Goal: Task Accomplishment & Management: Use online tool/utility

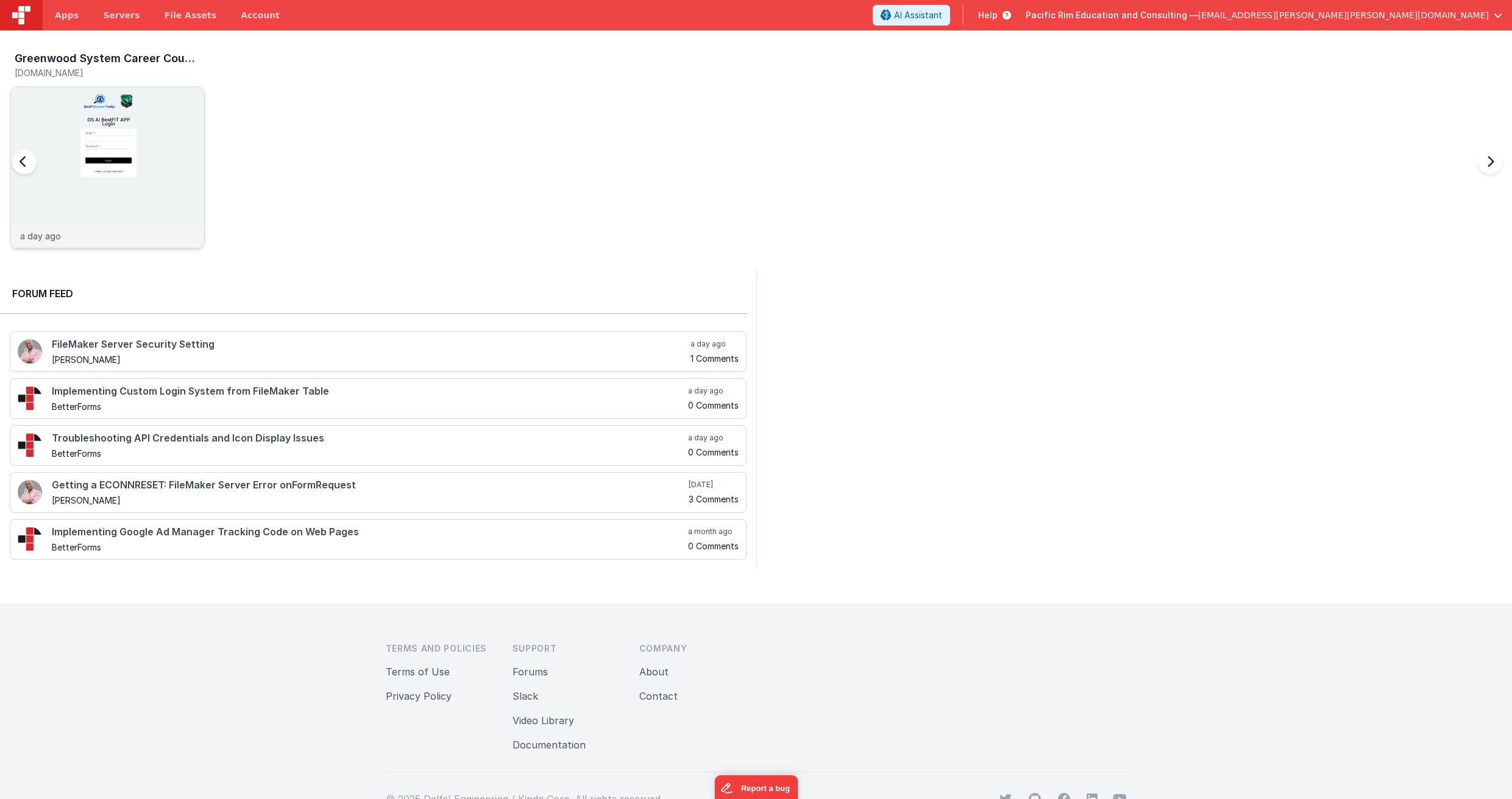
click at [146, 129] on div at bounding box center [107, 155] width 194 height 136
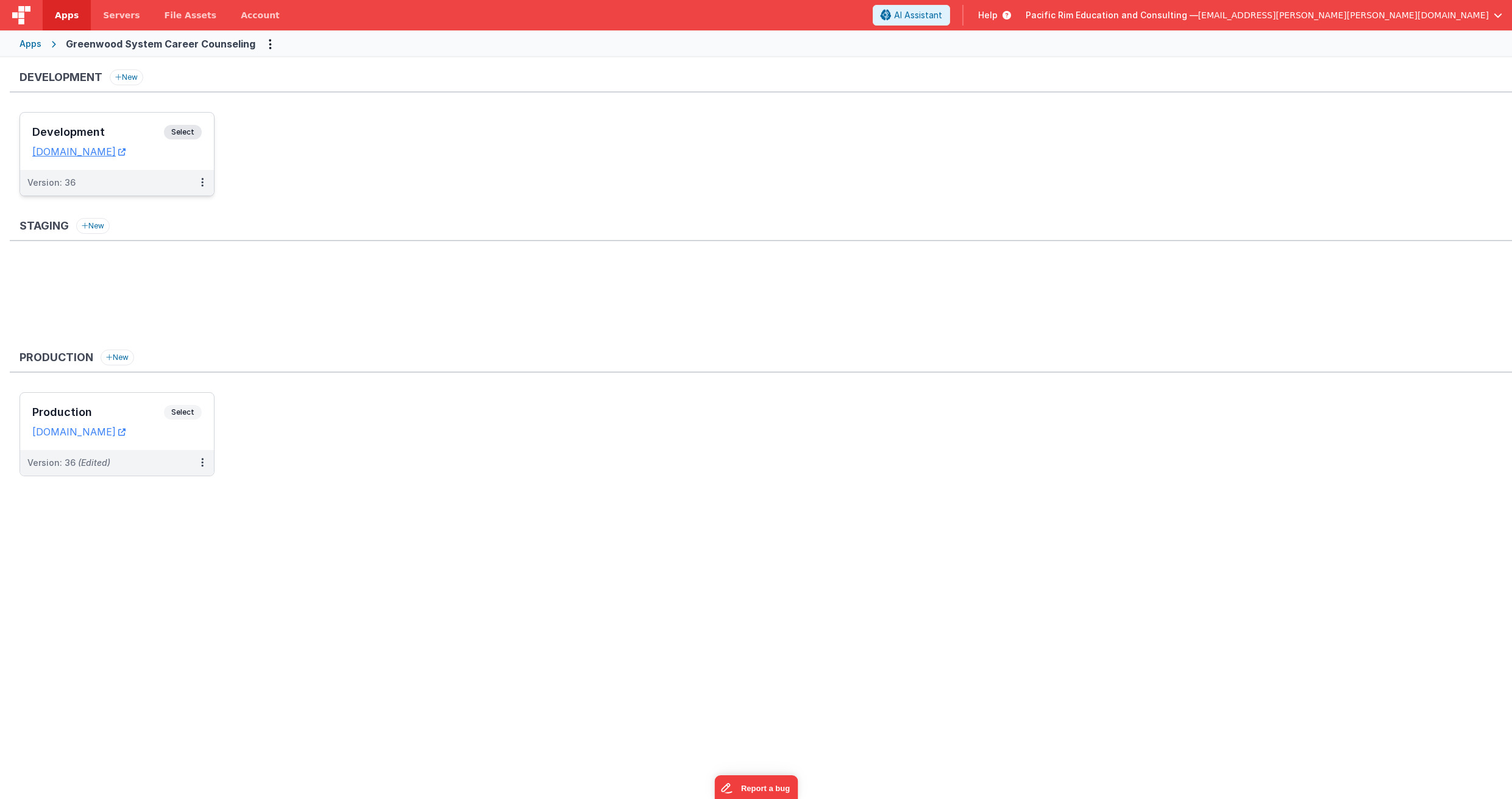
click at [183, 132] on span "Select" at bounding box center [183, 132] width 38 height 15
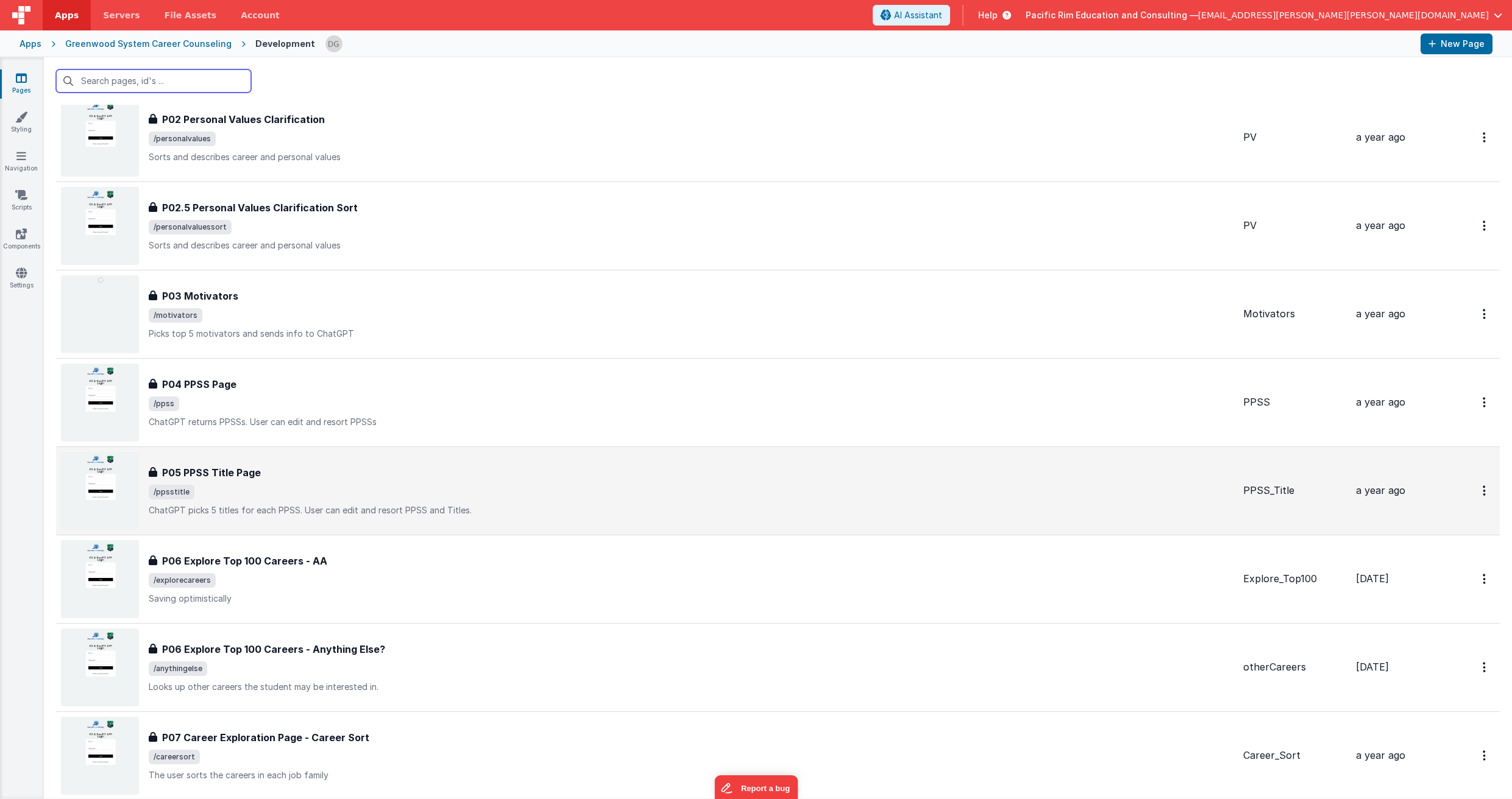
scroll to position [656, 0]
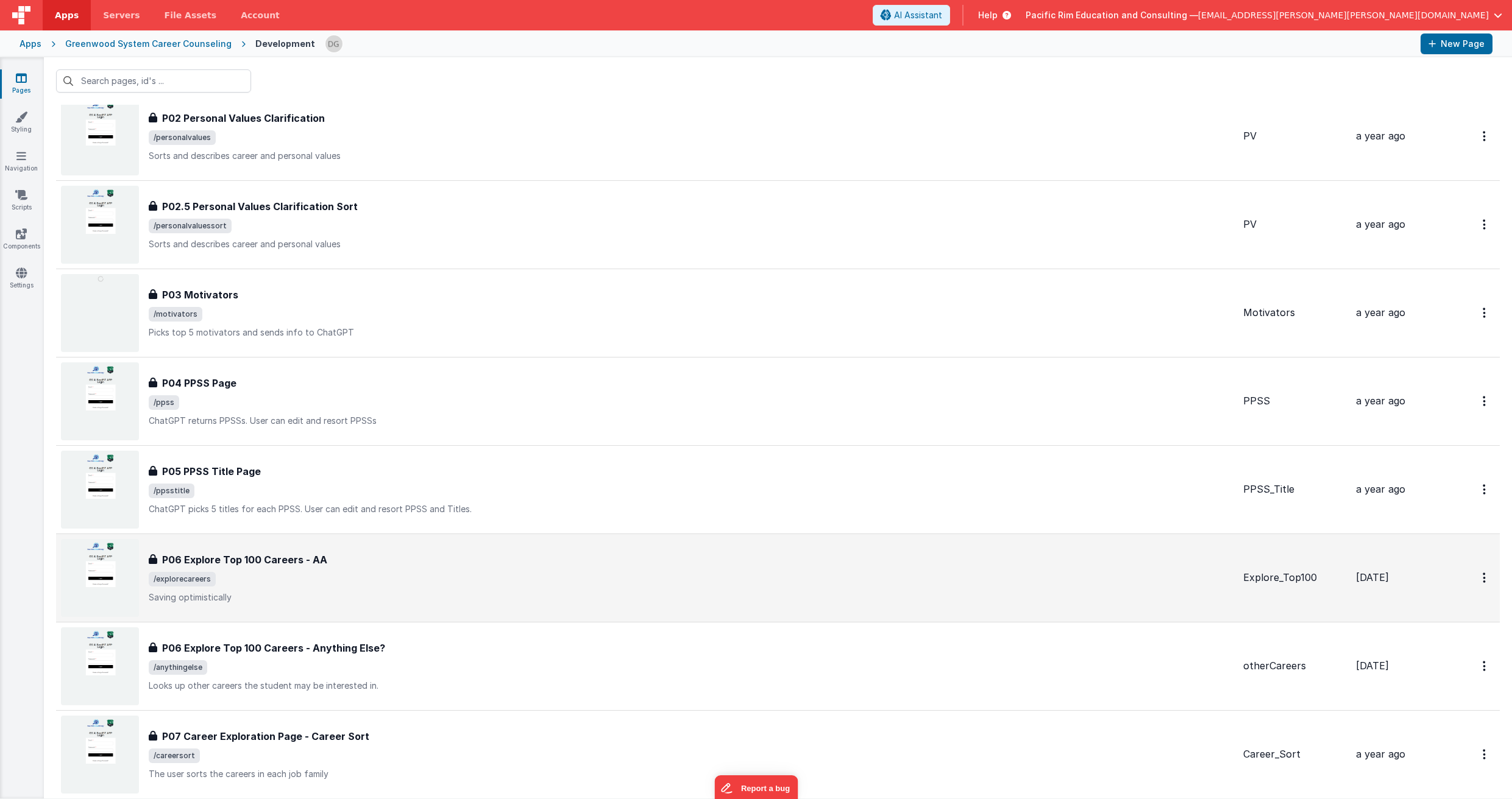
click at [303, 578] on span "/explorecareers" at bounding box center [690, 579] width 1084 height 15
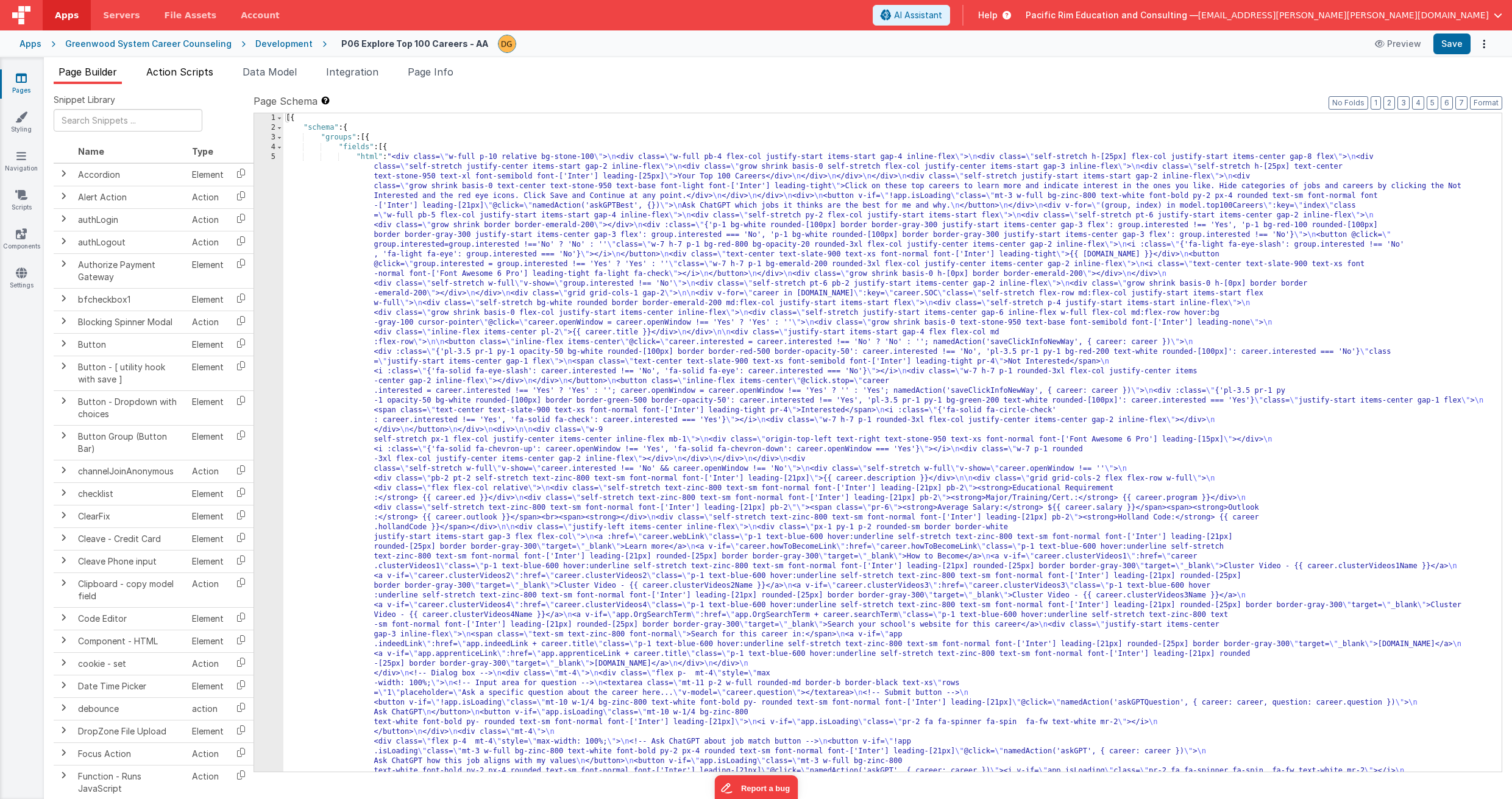
click at [187, 68] on span "Action Scripts" at bounding box center [180, 71] width 67 height 13
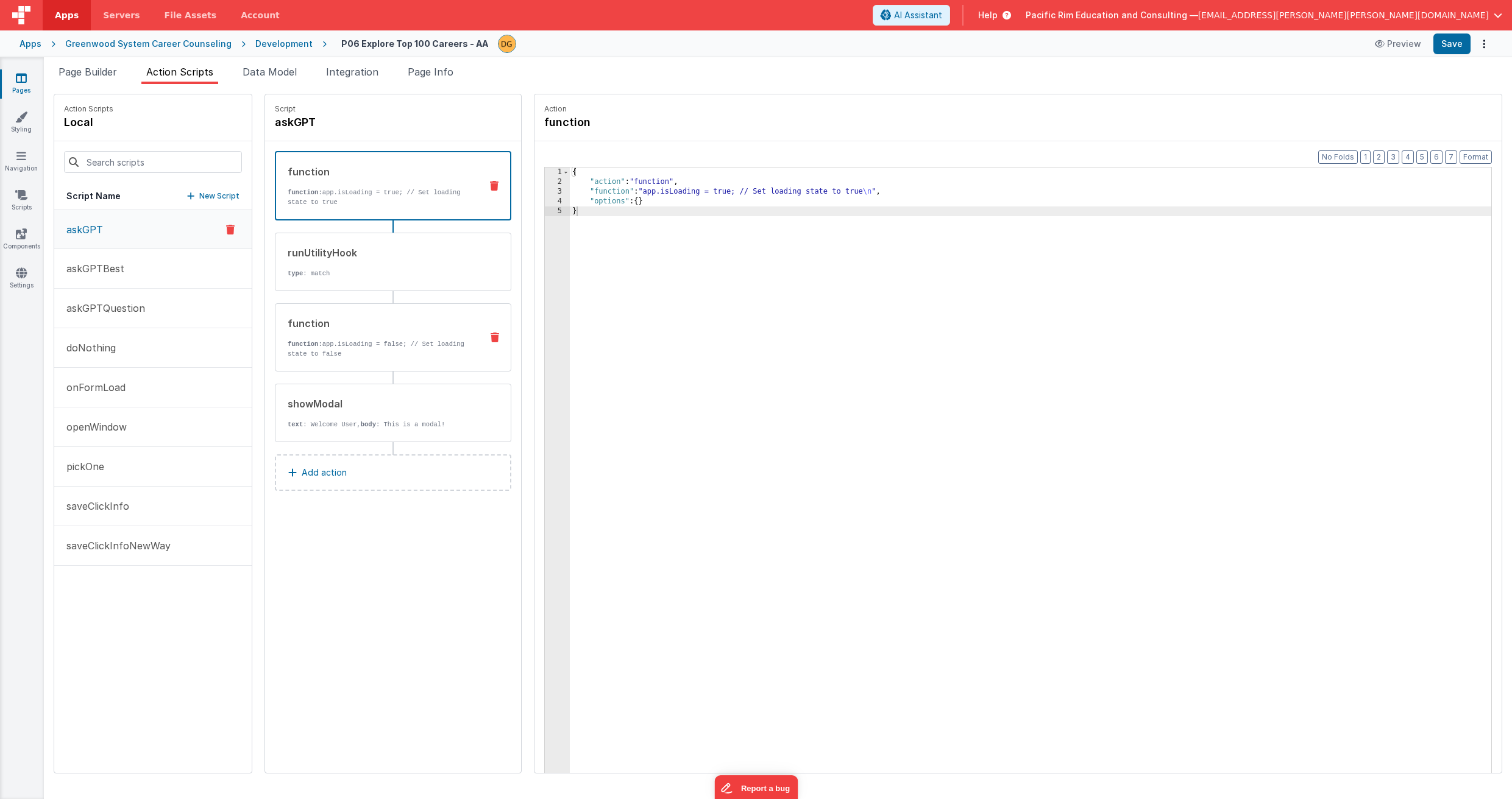
click at [407, 341] on p "function: app.isLoading = false; // Set loading state to false" at bounding box center [380, 349] width 184 height 19
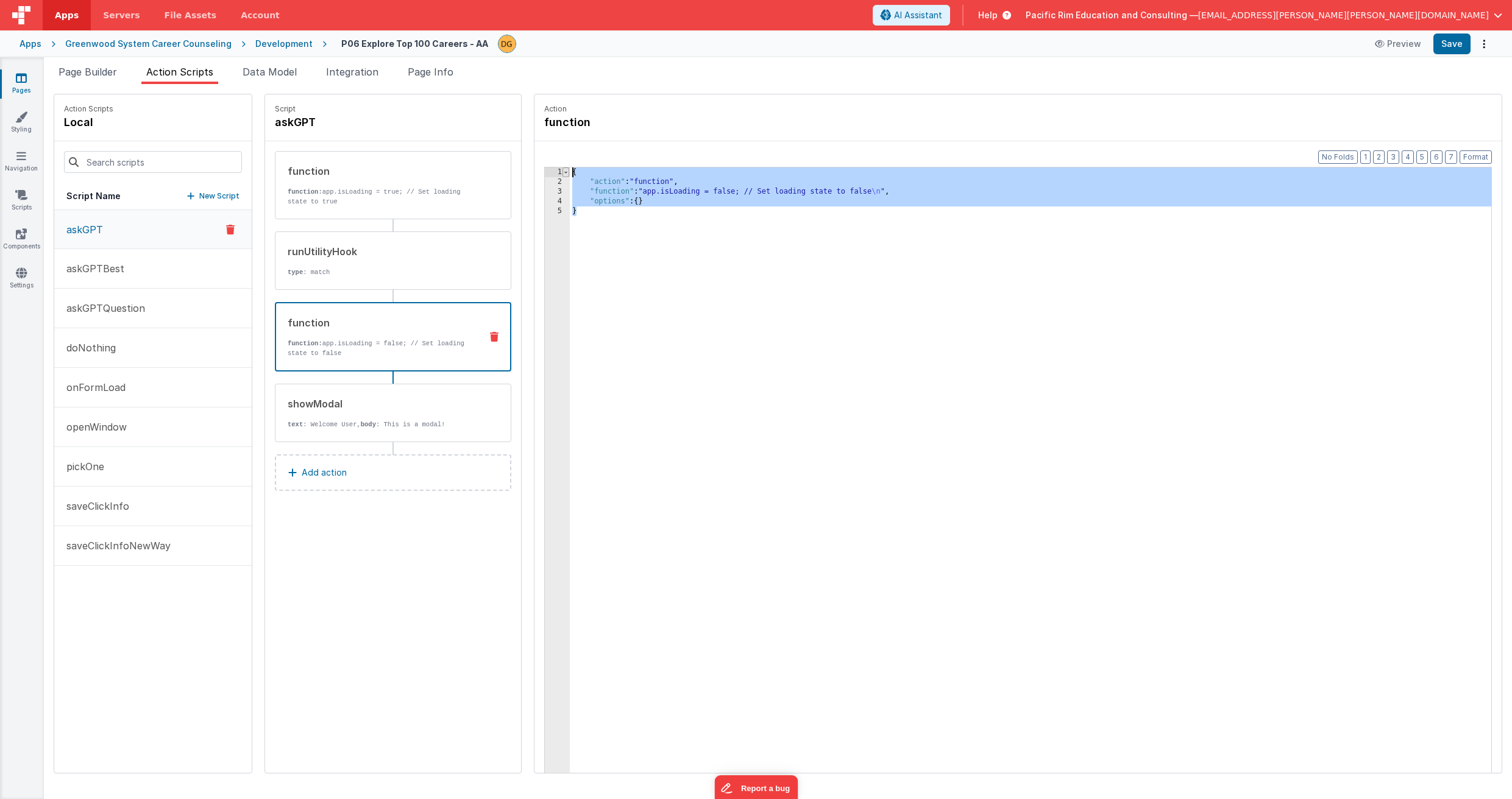
drag, startPoint x: 591, startPoint y: 216, endPoint x: 568, endPoint y: 174, distance: 47.9
click at [568, 174] on div "1 2 3 4 5 { "action" : "function" , "function" : "app.isLoading = false; // Set…" at bounding box center [1017, 489] width 947 height 644
click at [25, 76] on icon at bounding box center [21, 78] width 11 height 13
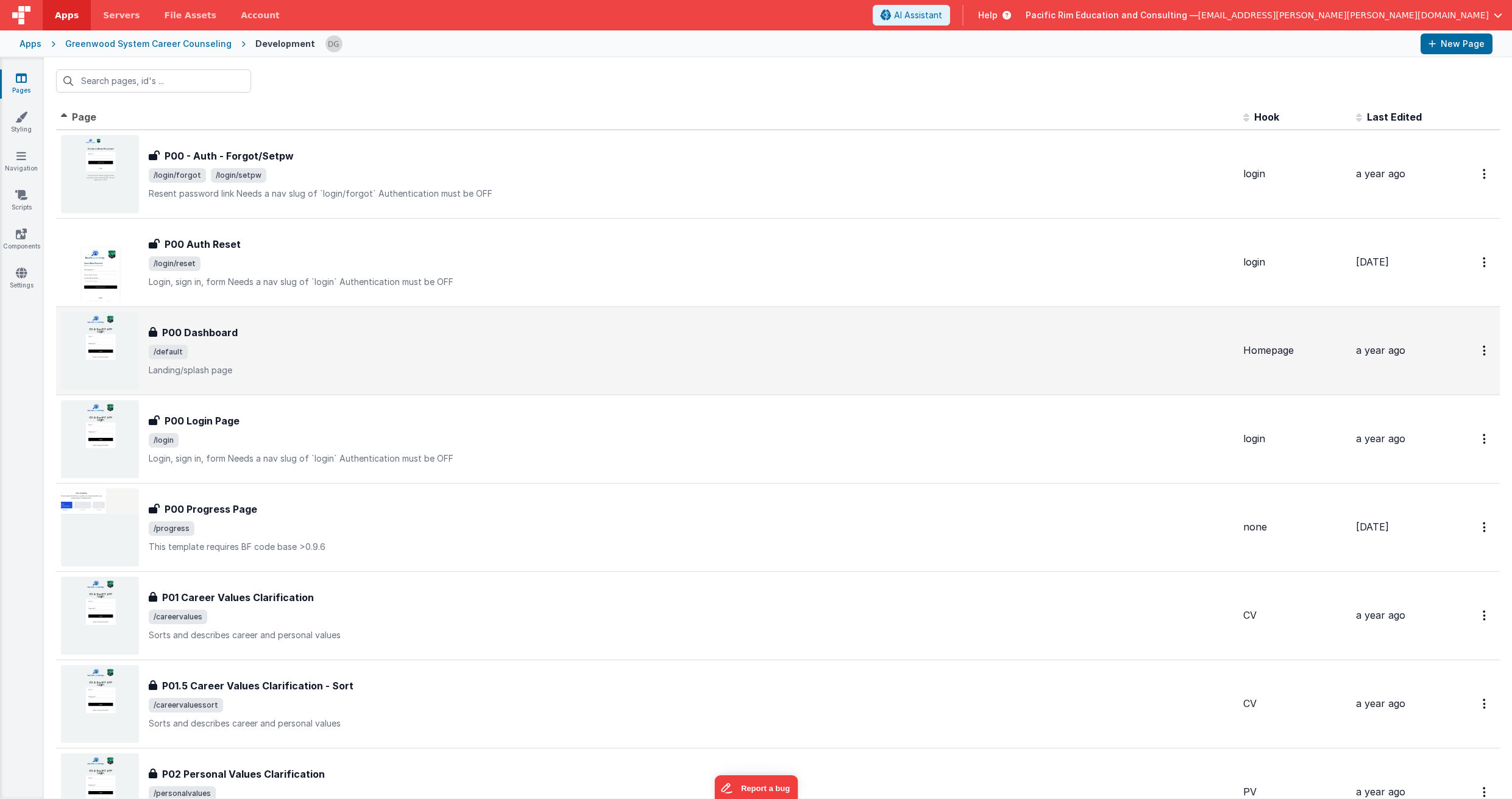
click at [253, 349] on span "/default" at bounding box center [690, 352] width 1084 height 15
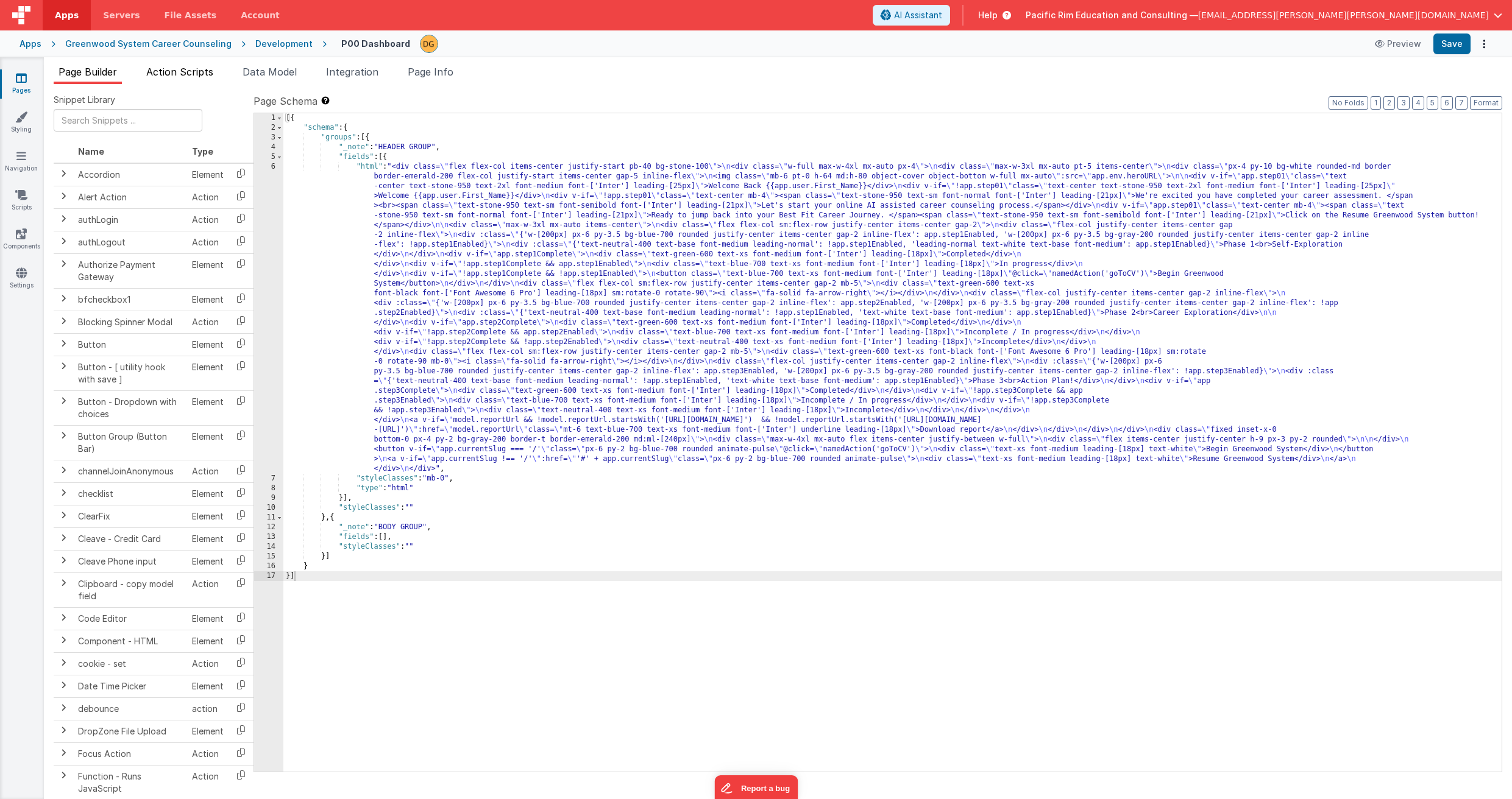
click at [197, 69] on span "Action Scripts" at bounding box center [180, 71] width 67 height 13
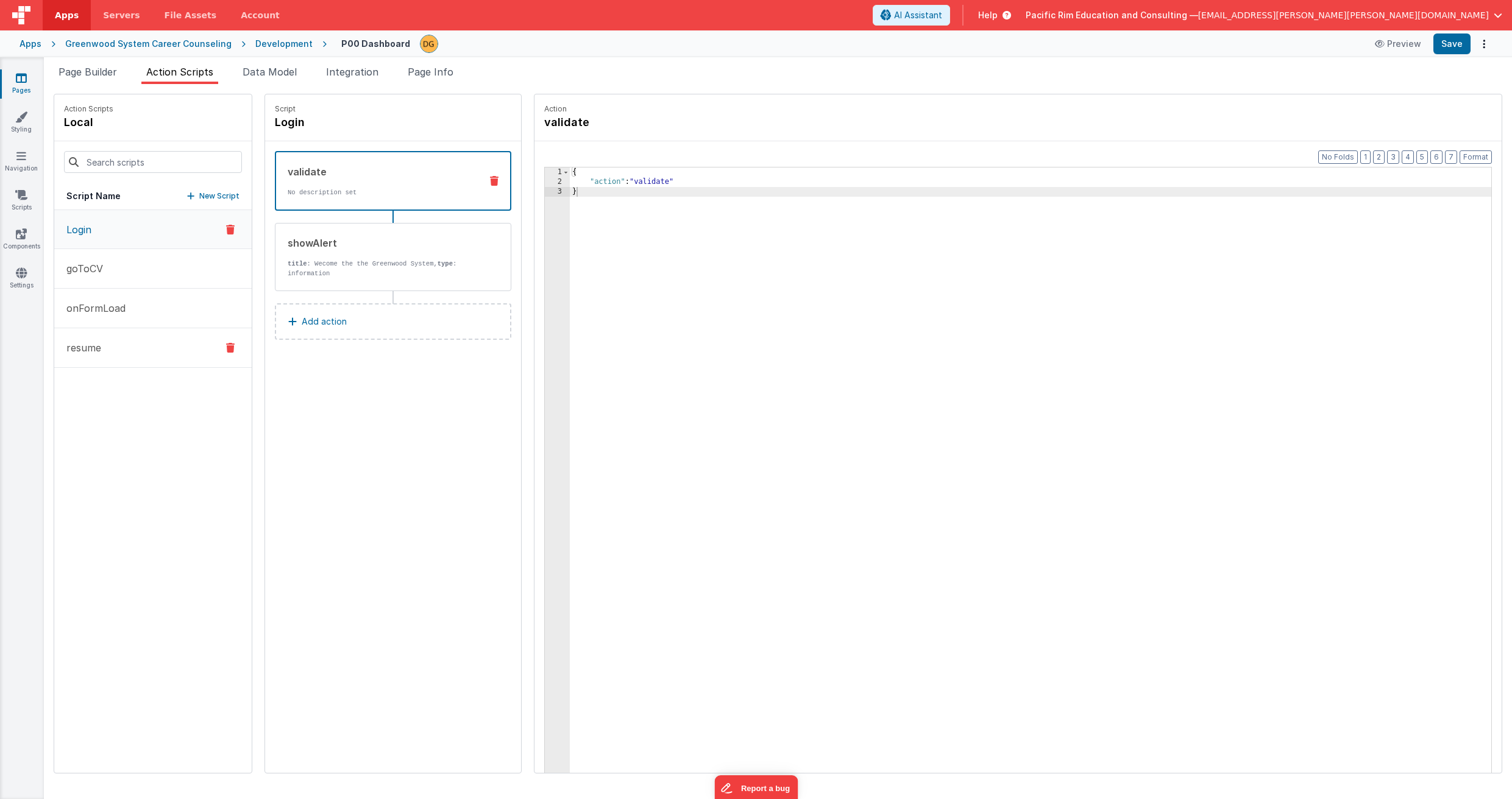
click at [118, 350] on button "resume" at bounding box center [153, 348] width 197 height 40
click at [325, 242] on p "Add action" at bounding box center [324, 241] width 45 height 15
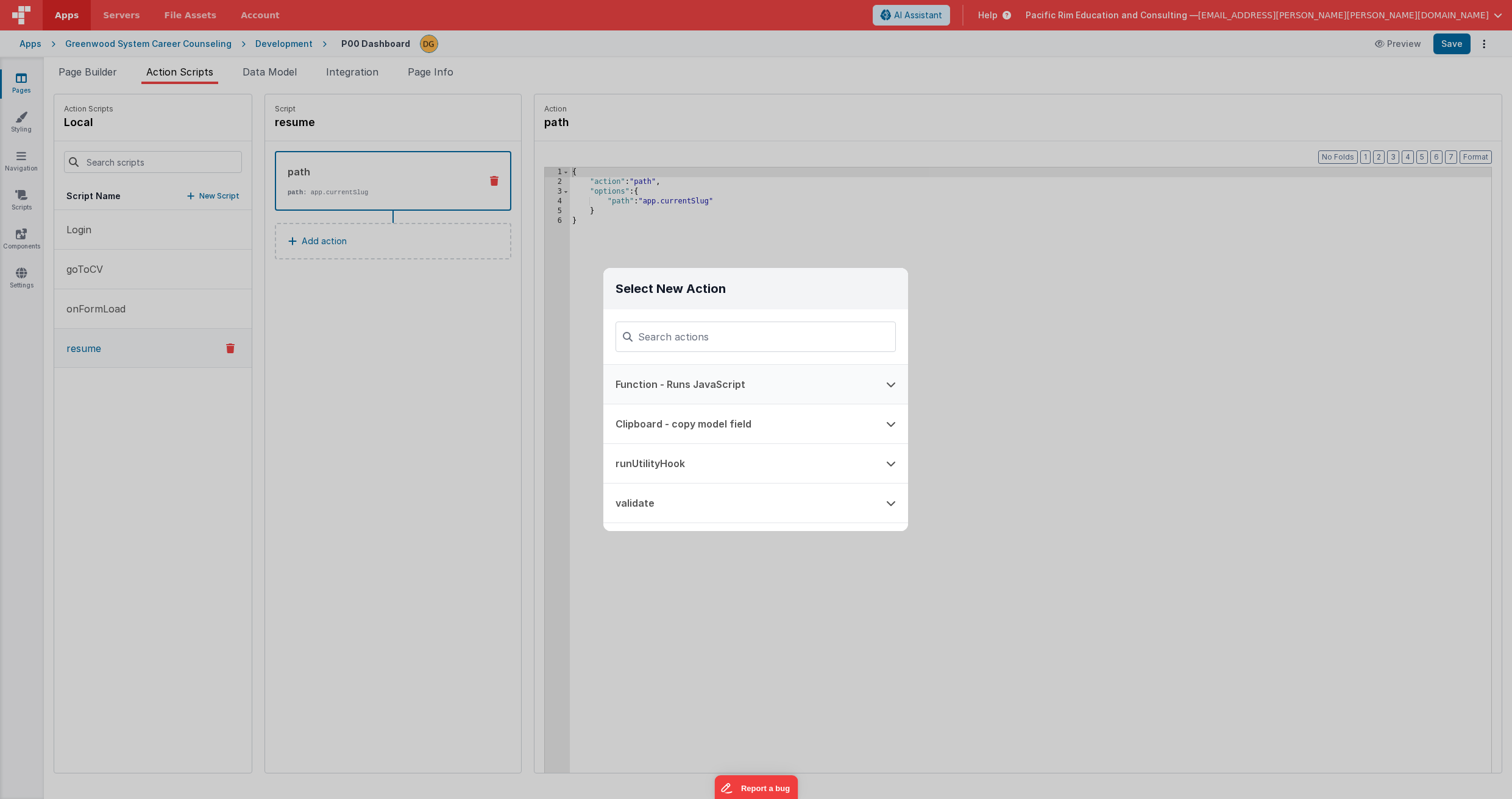
click at [693, 386] on button "Function - Runs JavaScript" at bounding box center [739, 384] width 271 height 39
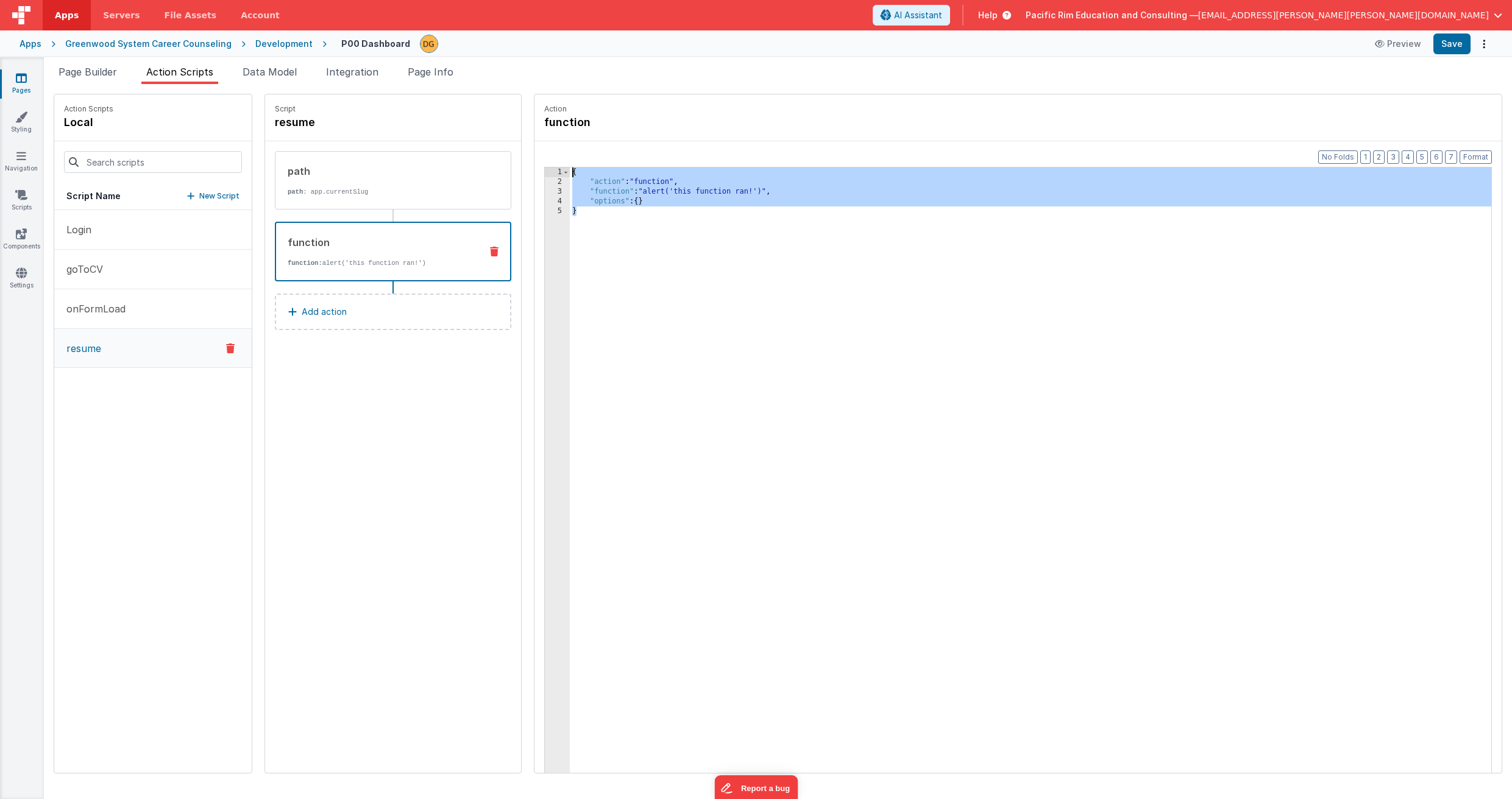
drag, startPoint x: 590, startPoint y: 210, endPoint x: 554, endPoint y: 166, distance: 56.9
click at [556, 166] on div "Format 7 6 5 4 3 2 1 No Folds 1 2 3 4 5 { "action" : "function" , "function" : …" at bounding box center [1017, 488] width 947 height 644
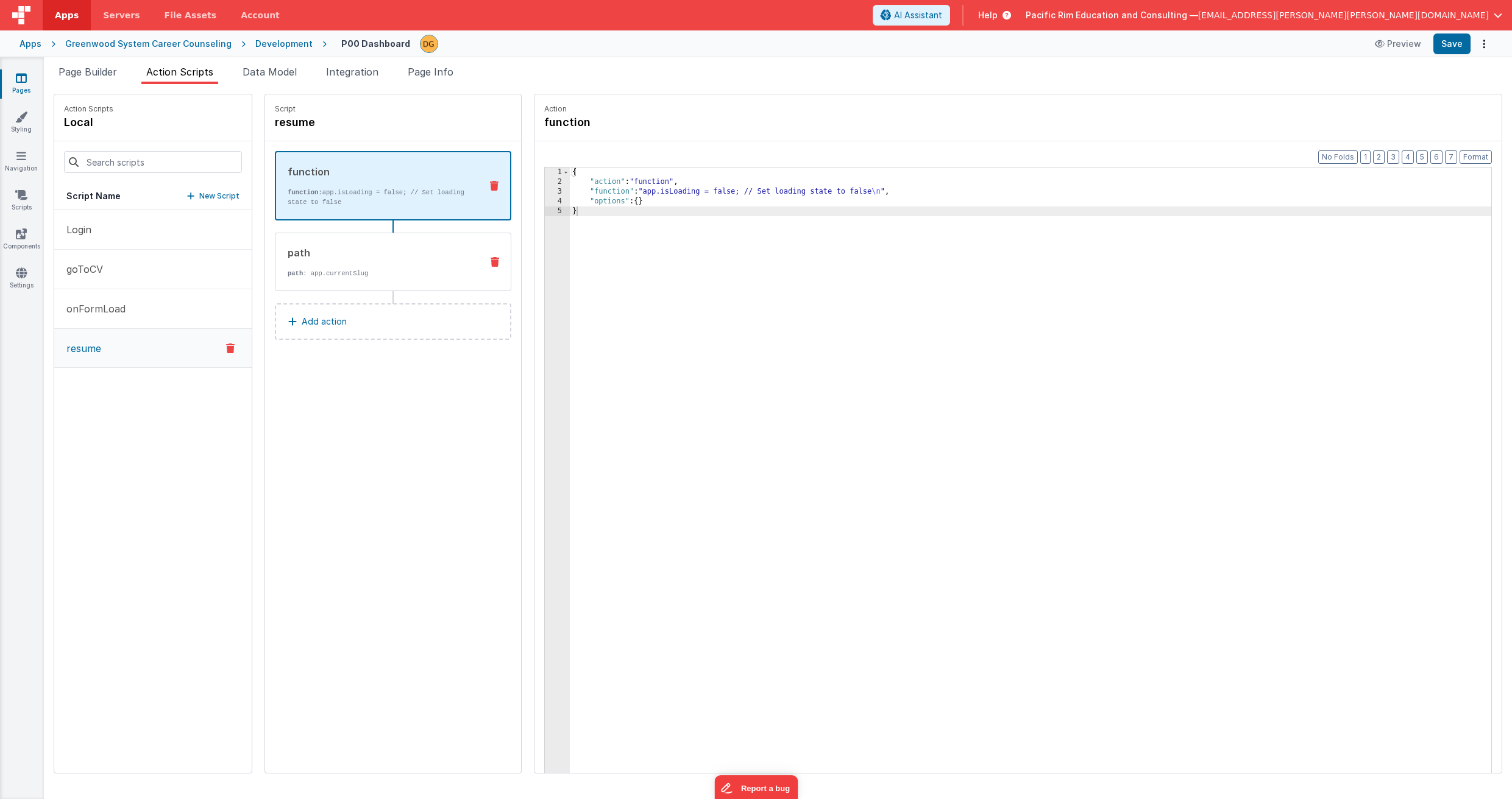
drag, startPoint x: 412, startPoint y: 253, endPoint x: 405, endPoint y: 205, distance: 48.5
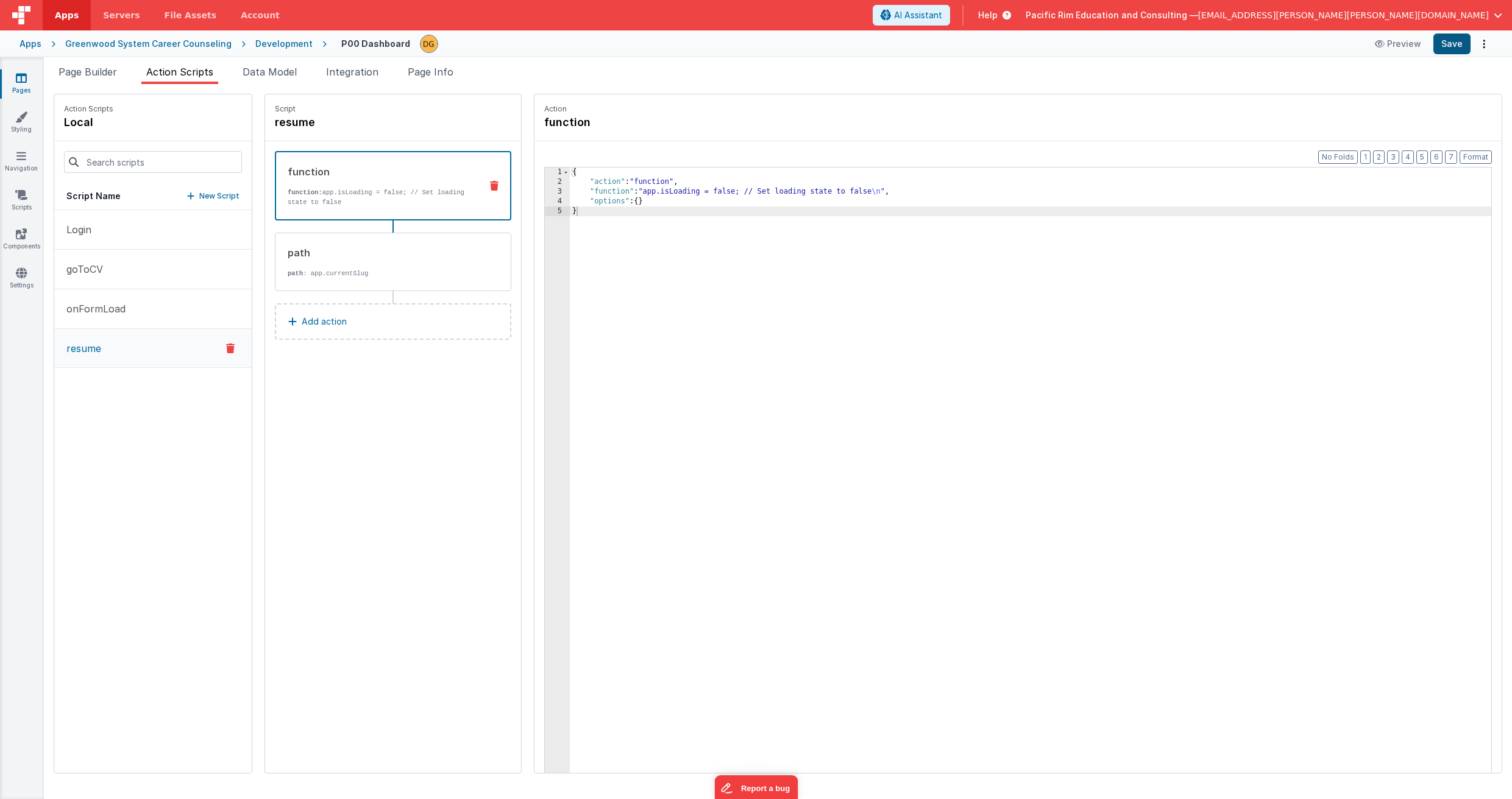
click at [1457, 46] on button "Save" at bounding box center [1452, 44] width 37 height 21
click at [24, 198] on icon at bounding box center [21, 195] width 13 height 13
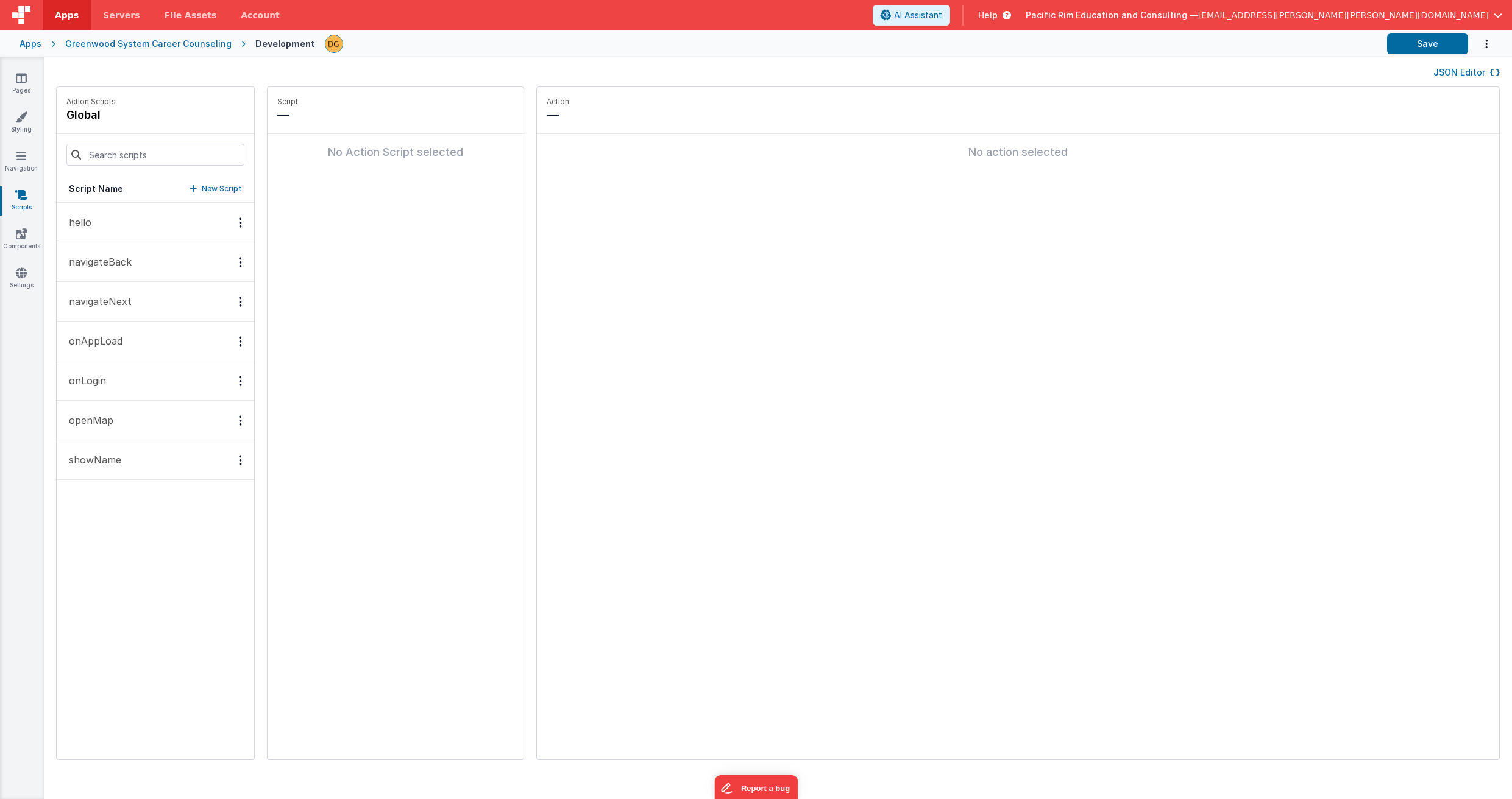
click at [149, 302] on button "navigateNext" at bounding box center [155, 302] width 197 height 40
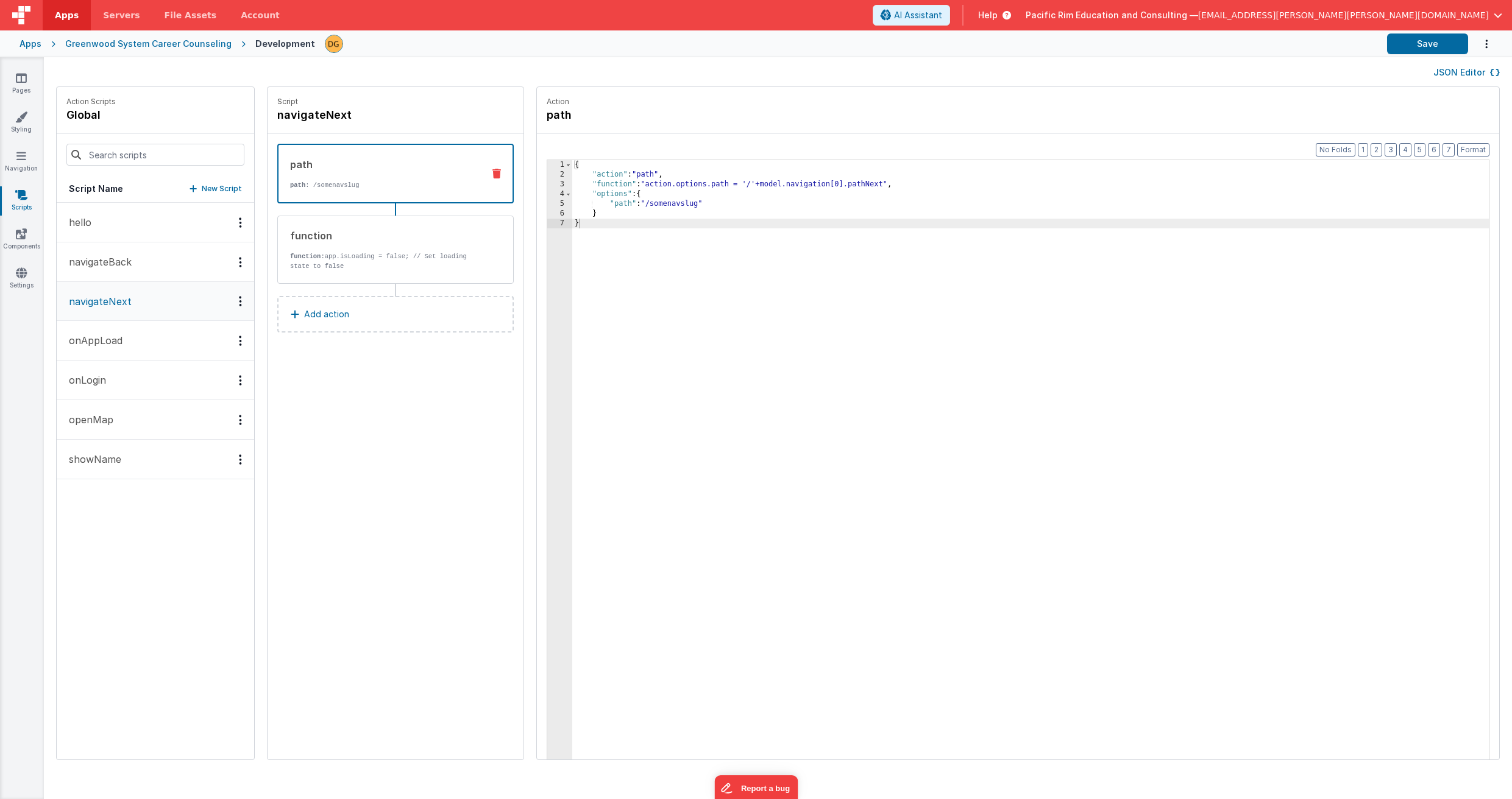
click at [154, 260] on button "navigateBack" at bounding box center [155, 262] width 197 height 40
click at [387, 262] on p "function: app.isLoading = false; // Set loading state to false" at bounding box center [382, 261] width 184 height 19
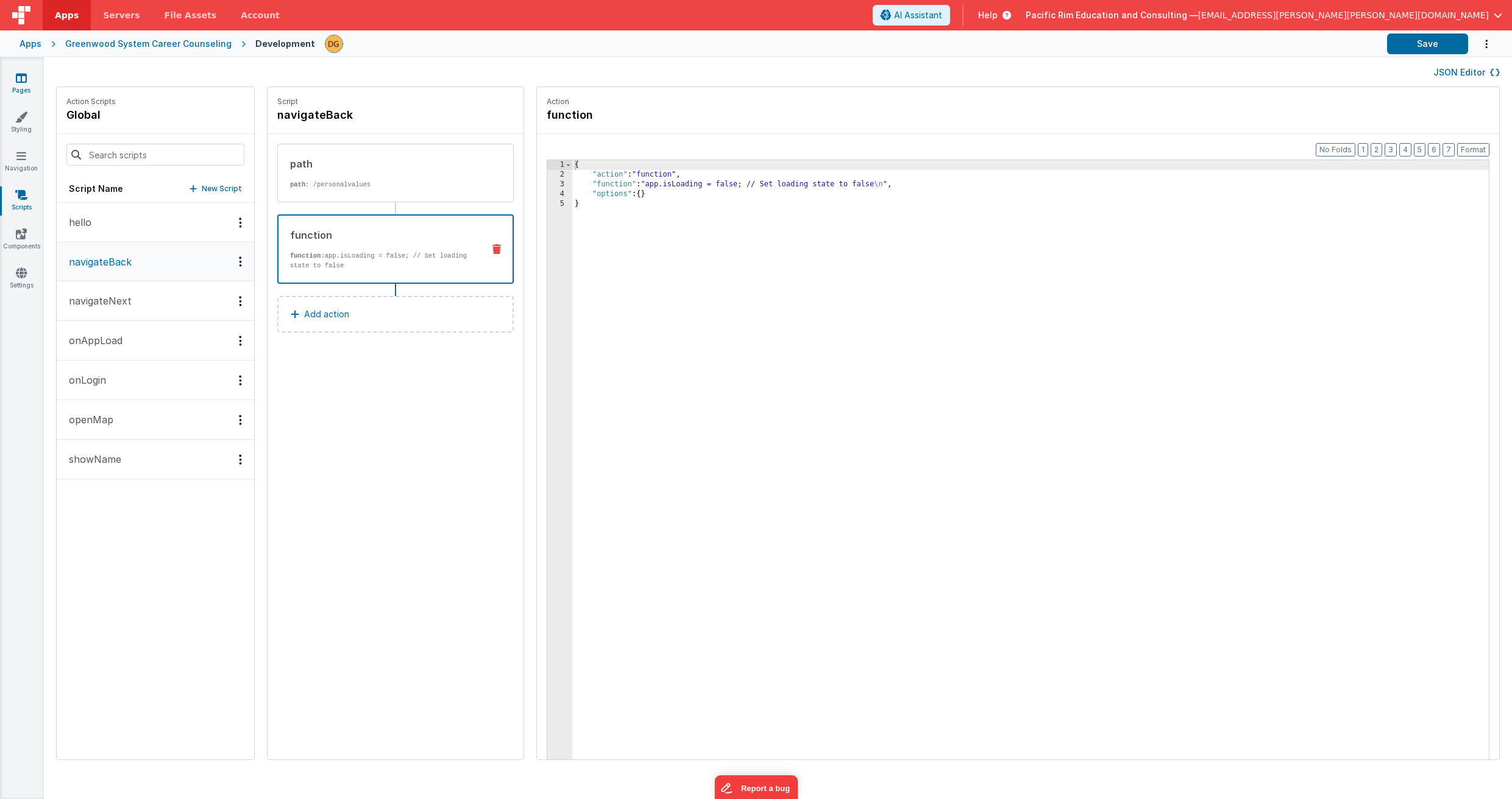
click at [23, 82] on icon at bounding box center [21, 78] width 11 height 13
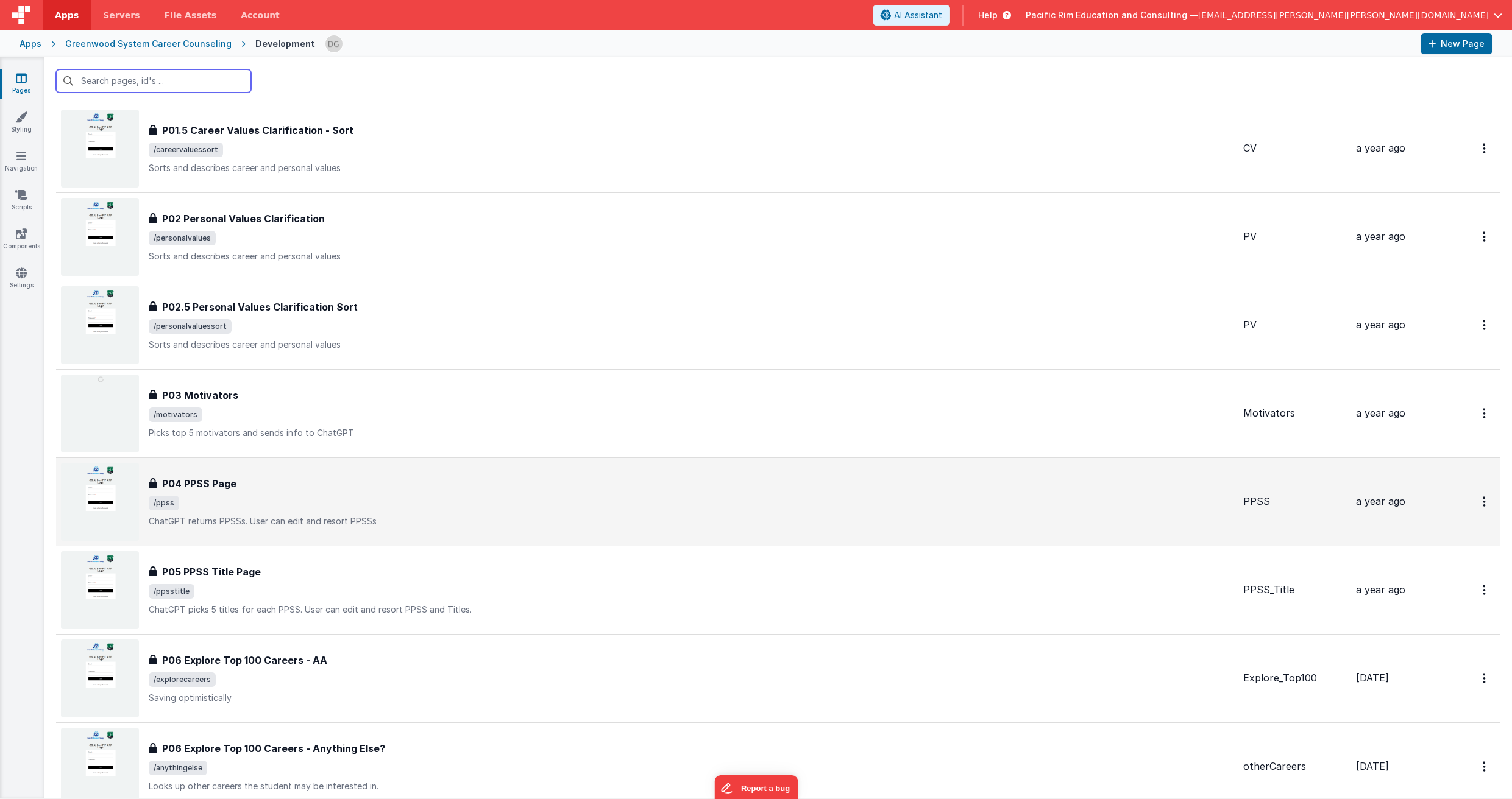
scroll to position [561, 0]
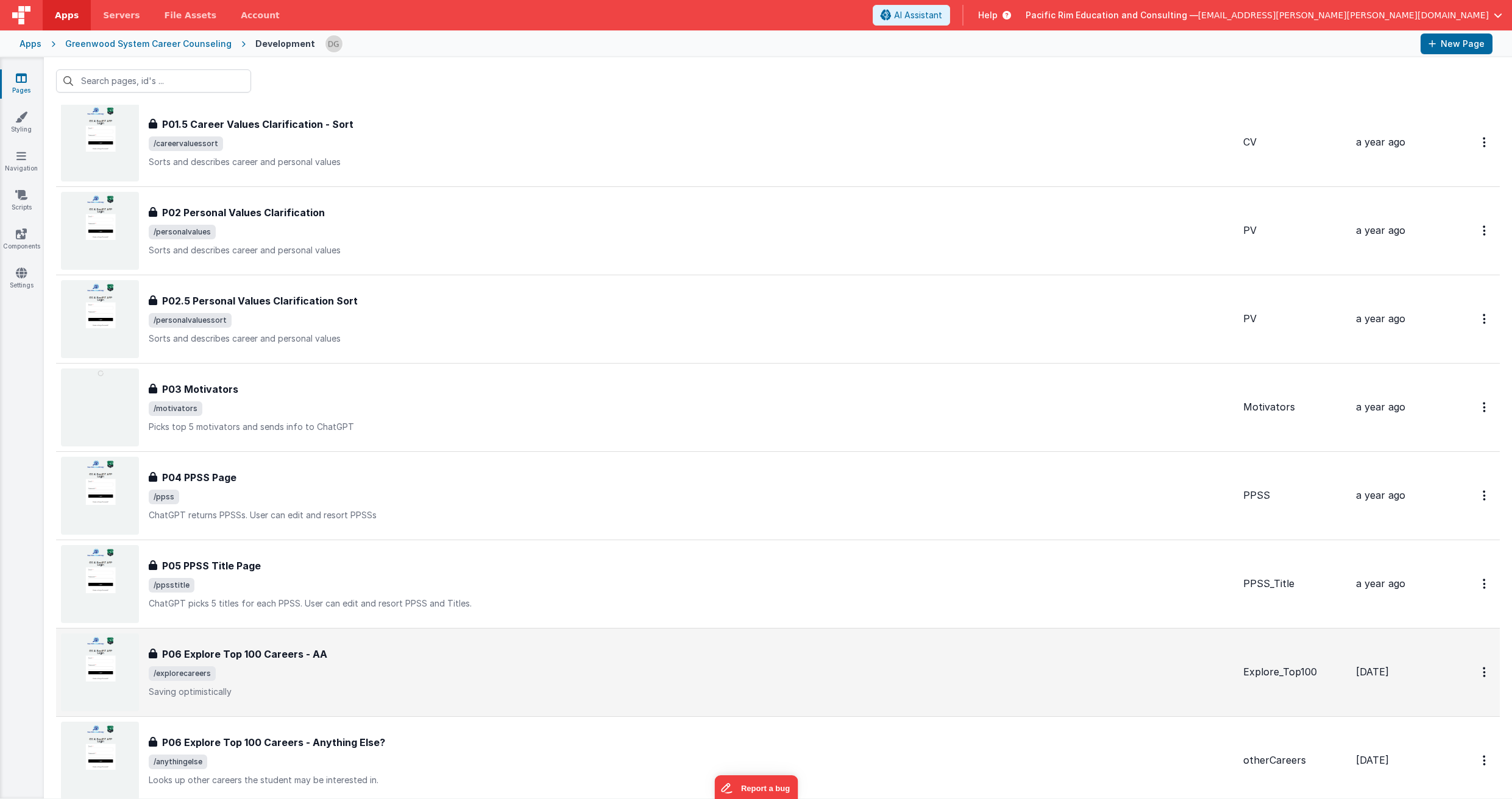
click at [308, 651] on h3 "P06 Explore Top 100 Careers - AA" at bounding box center [244, 654] width 165 height 15
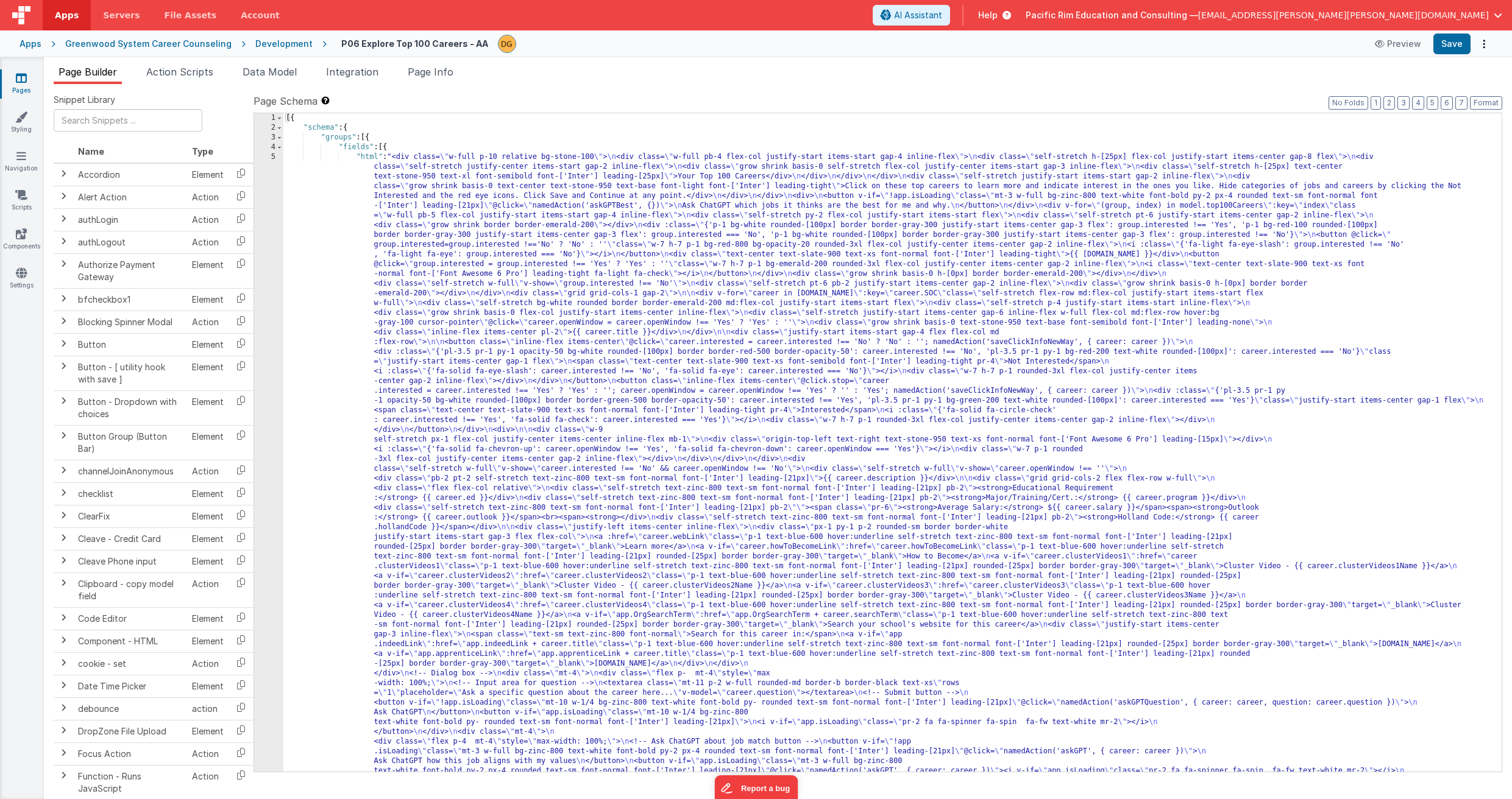
click at [23, 79] on icon at bounding box center [21, 78] width 11 height 13
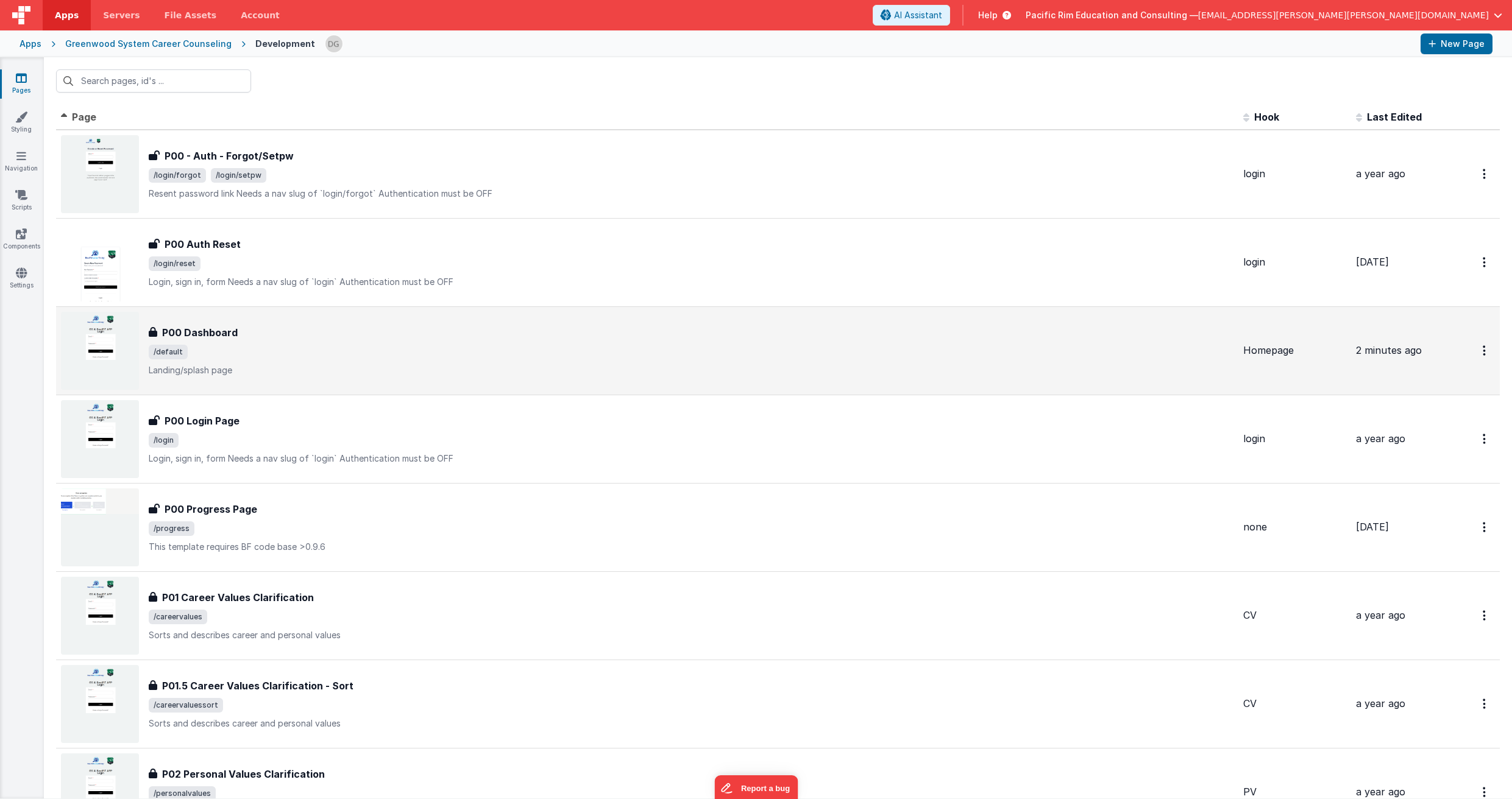
click at [294, 347] on span "/default" at bounding box center [690, 352] width 1084 height 15
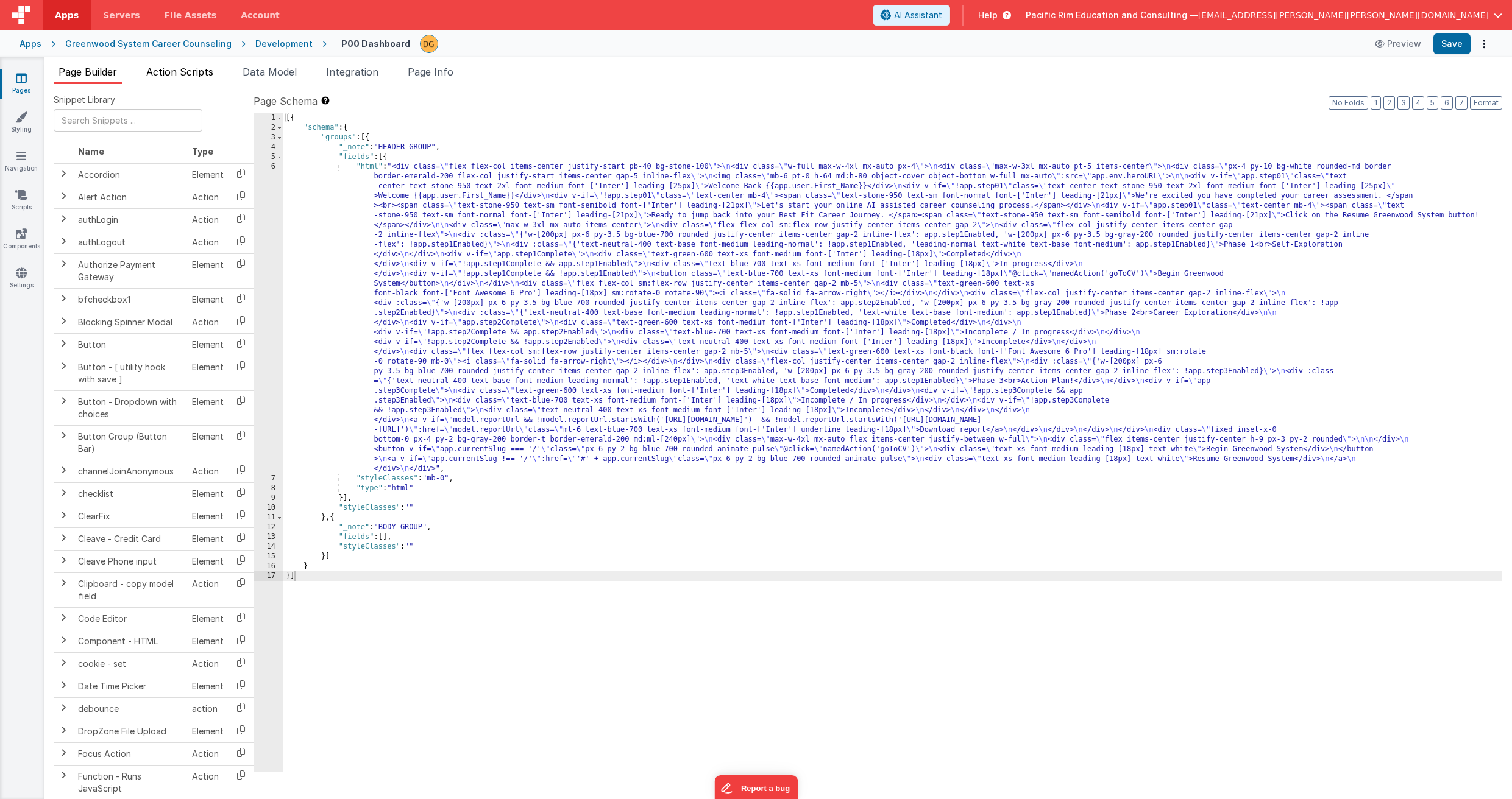
click at [191, 70] on span "Action Scripts" at bounding box center [180, 71] width 67 height 13
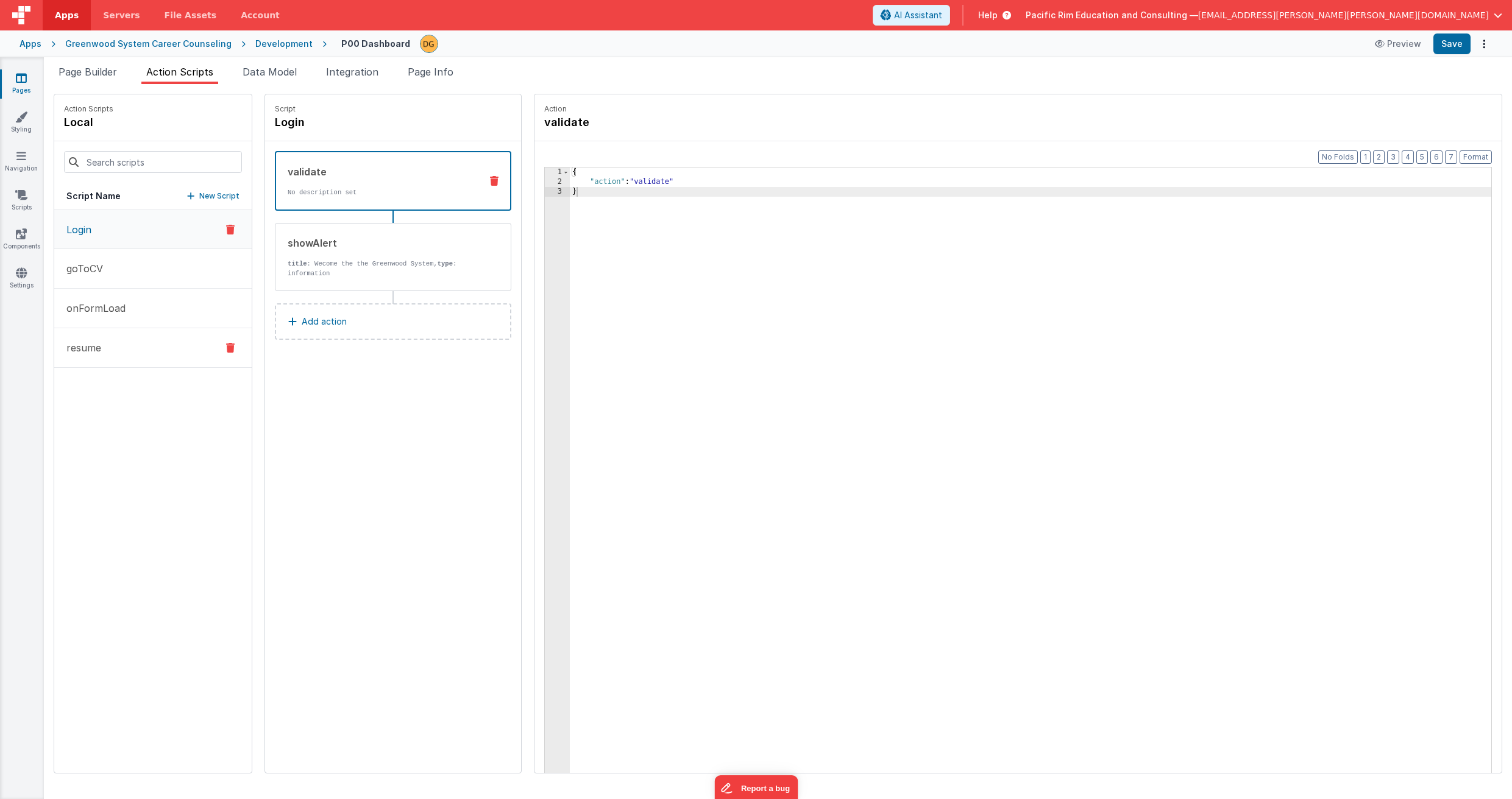
click at [126, 357] on button "resume" at bounding box center [153, 348] width 197 height 40
click at [1454, 44] on button "Save" at bounding box center [1452, 44] width 37 height 21
